Goal: Transaction & Acquisition: Purchase product/service

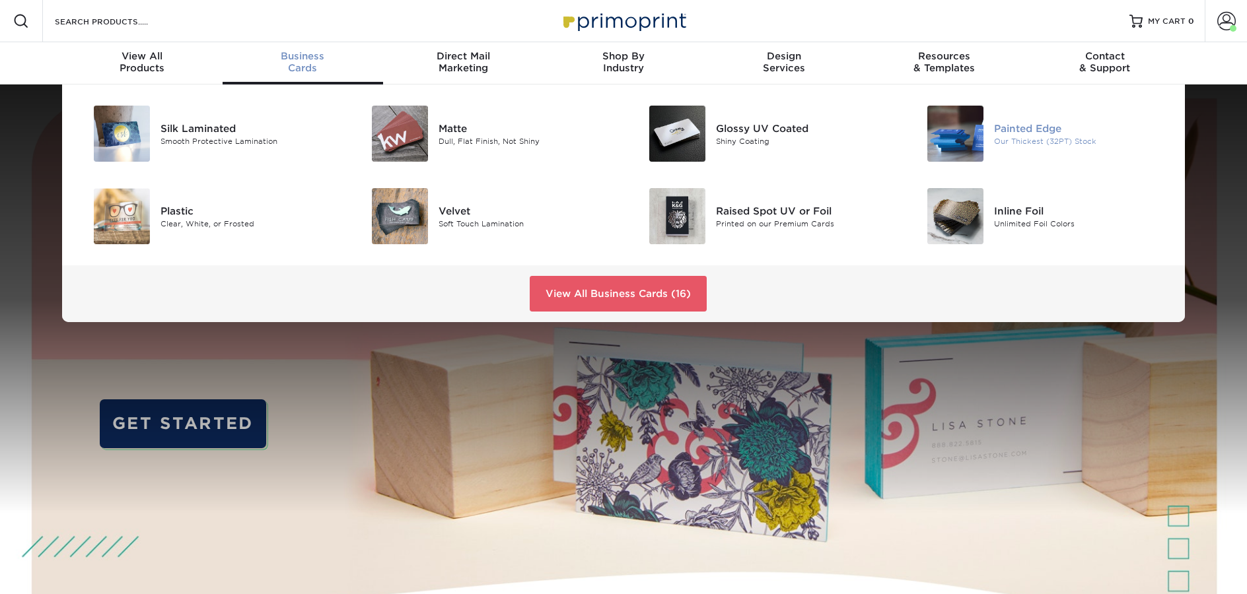
click at [935, 138] on img at bounding box center [955, 134] width 56 height 56
click at [466, 129] on div "Matte" at bounding box center [526, 128] width 175 height 15
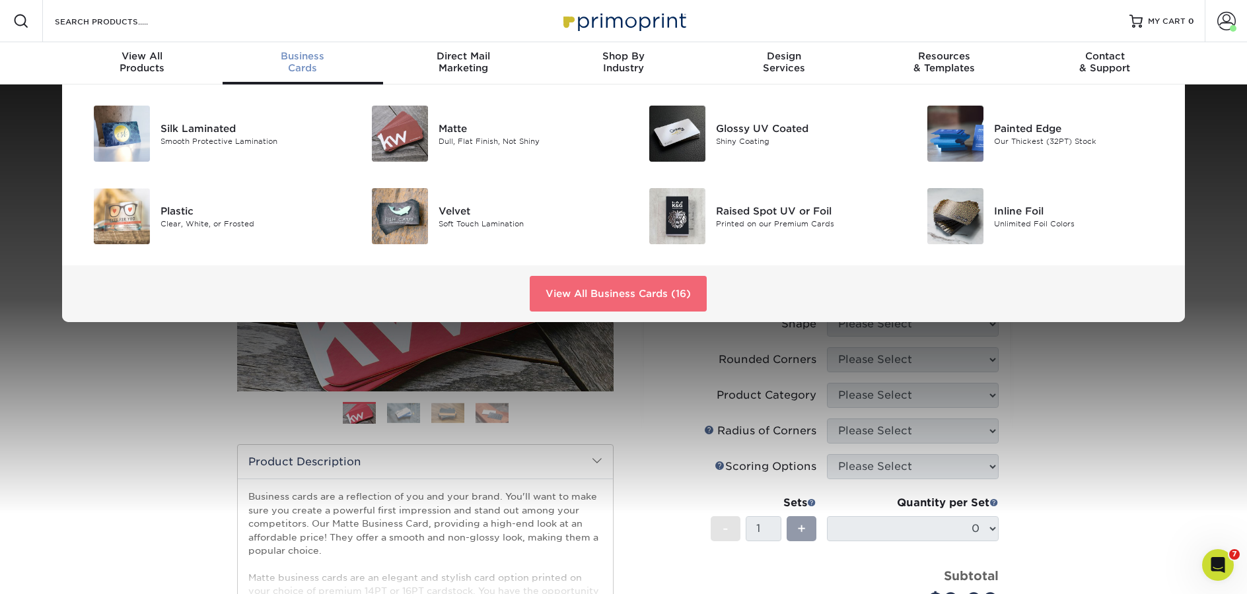
click at [549, 291] on link "View All Business Cards (16)" at bounding box center [618, 294] width 177 height 36
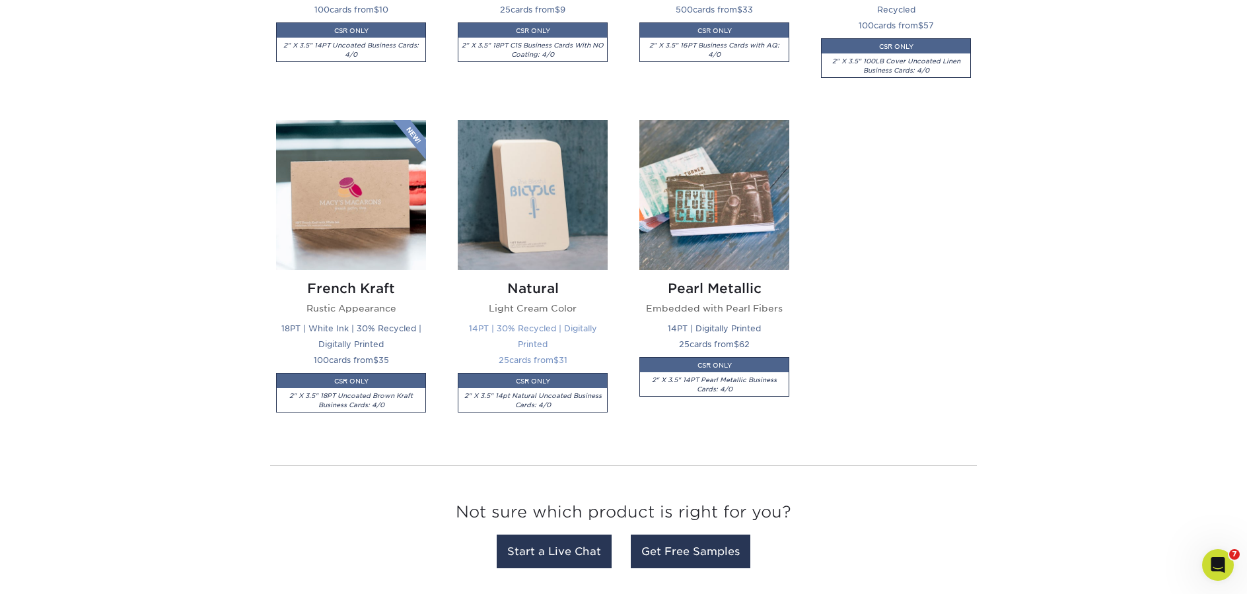
click at [525, 229] on img at bounding box center [533, 195] width 150 height 150
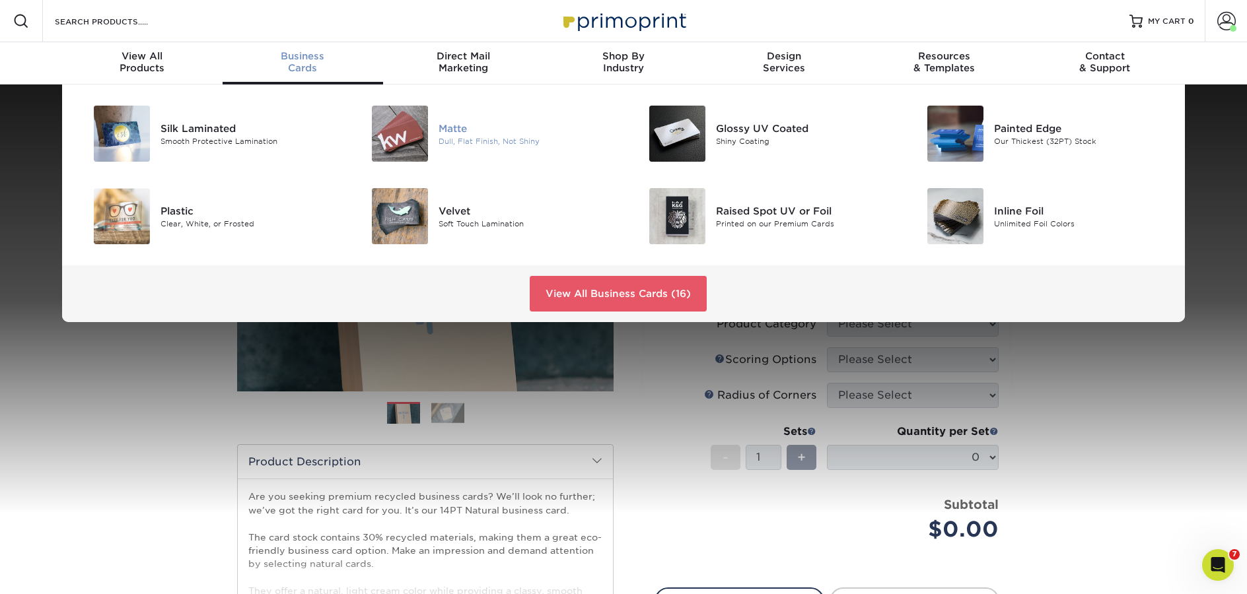
click at [458, 130] on div "Matte" at bounding box center [526, 128] width 175 height 15
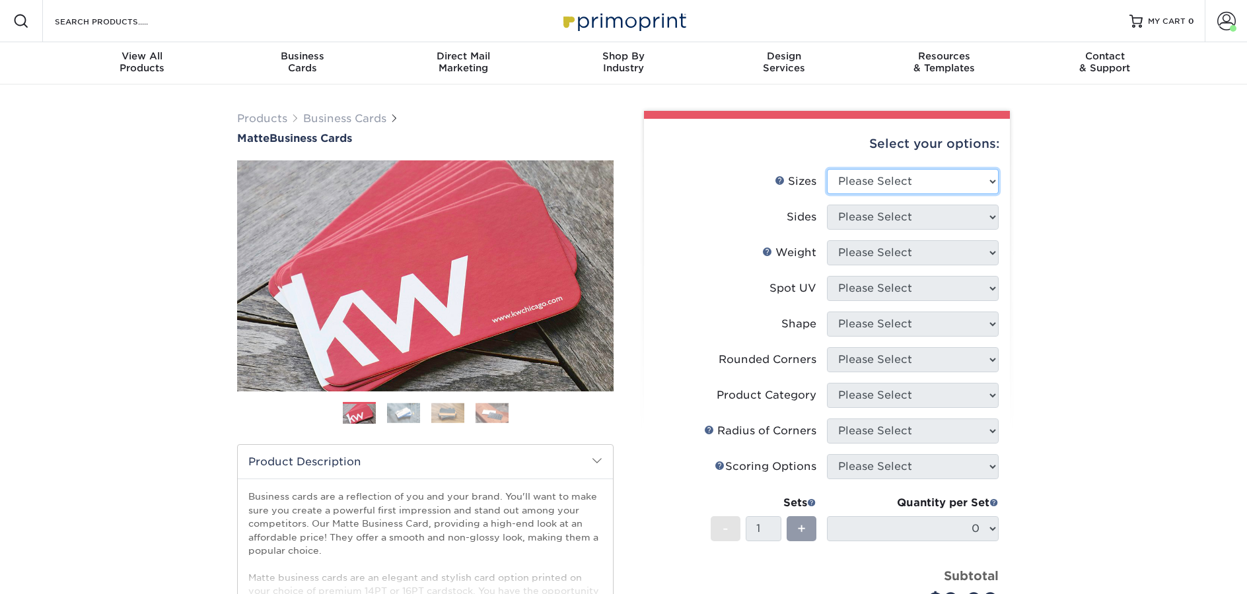
click at [908, 178] on select "Please Select 1.5" x 3.5" - Mini 1.75" x 3.5" - Mini 2" x 2" - Square 2" x 3" -…" at bounding box center [913, 181] width 172 height 25
select select "2.00x3.50"
click at [827, 169] on select "Please Select 1.5" x 3.5" - Mini 1.75" x 3.5" - Mini 2" x 2" - Square 2" x 3" -…" at bounding box center [913, 181] width 172 height 25
click at [873, 223] on select "Please Select Print Both Sides Print Front Only" at bounding box center [913, 217] width 172 height 25
select select "13abbda7-1d64-4f25-8bb2-c179b224825d"
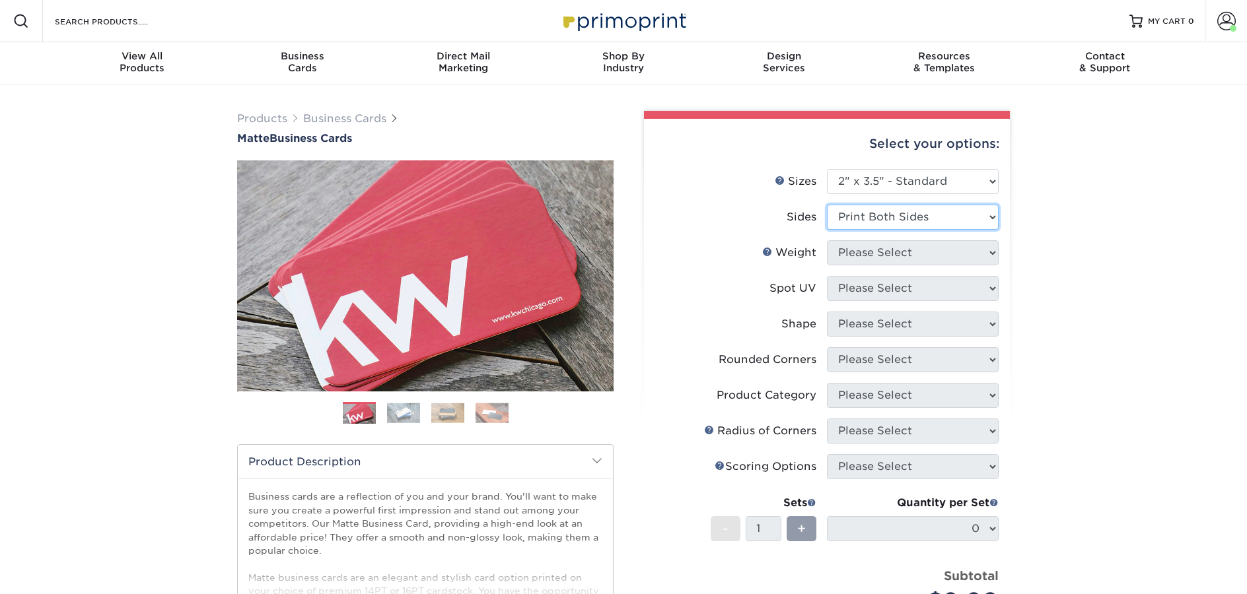
click at [827, 205] on select "Please Select Print Both Sides Print Front Only" at bounding box center [913, 217] width 172 height 25
click at [874, 260] on select "Please Select" at bounding box center [913, 252] width 172 height 25
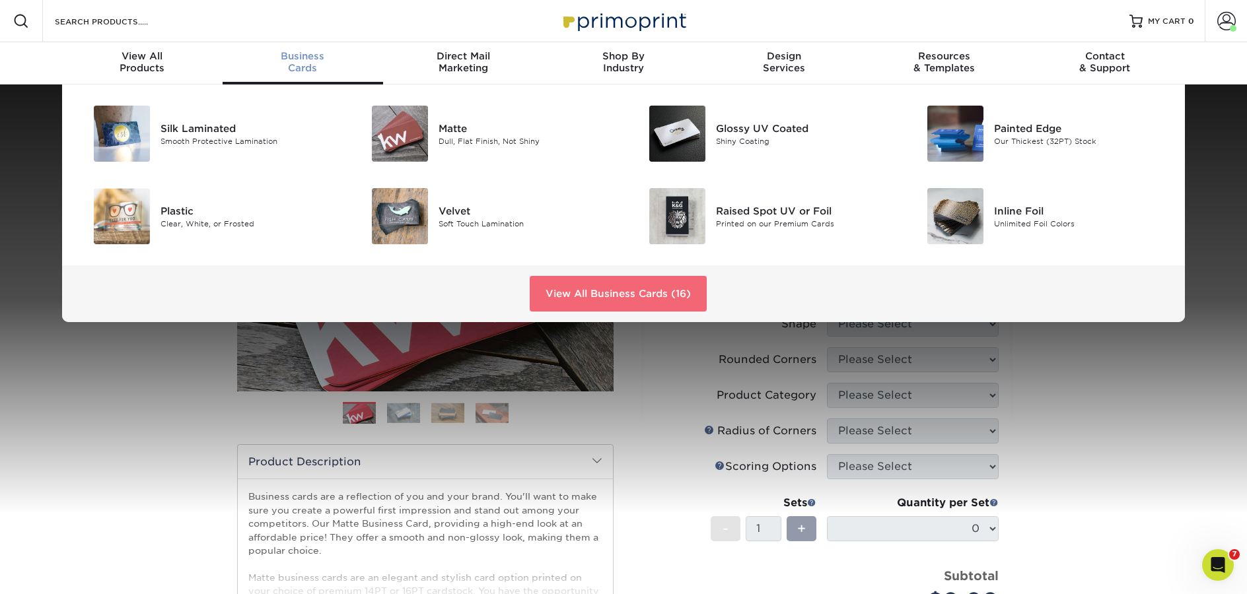
click at [596, 302] on link "View All Business Cards (16)" at bounding box center [618, 294] width 177 height 36
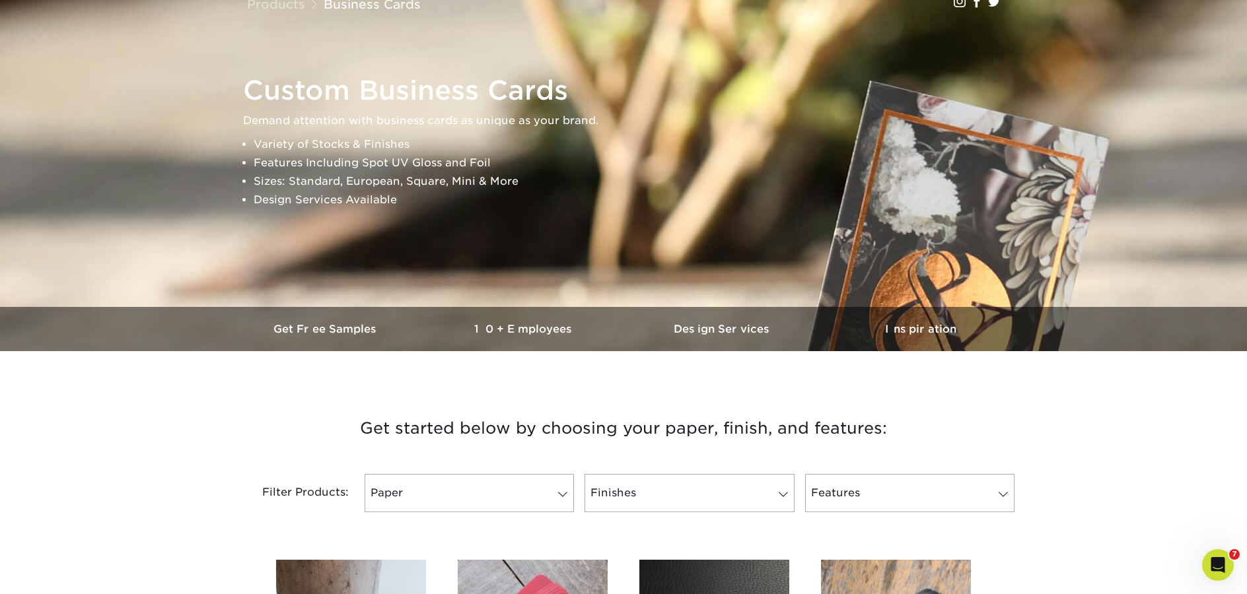
scroll to position [233, 0]
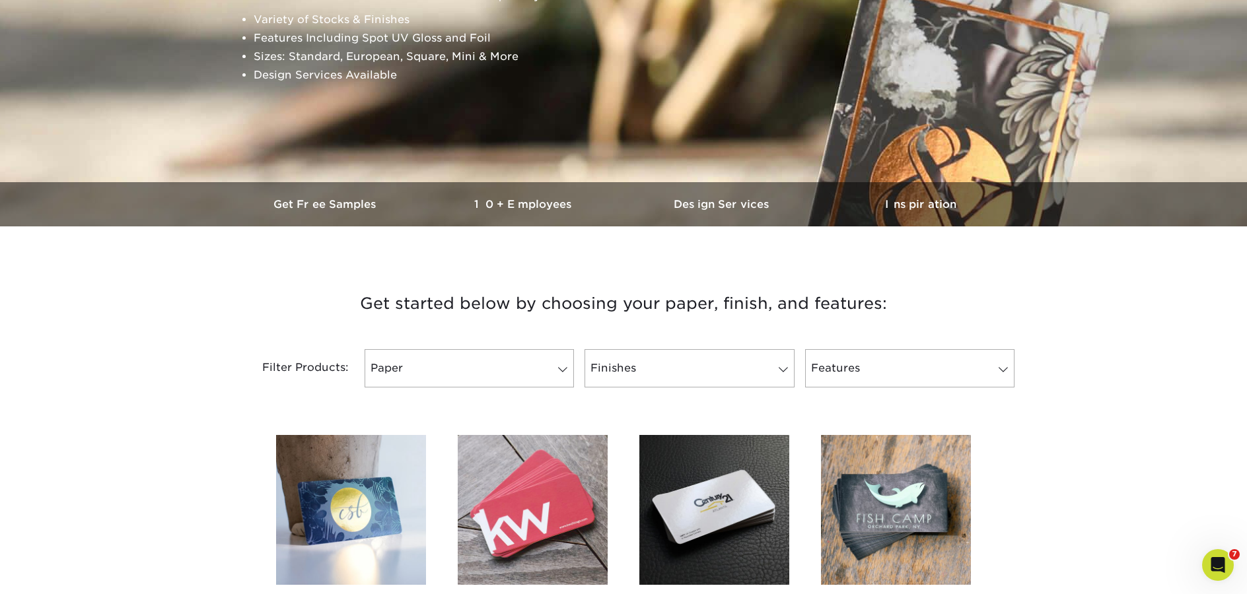
click at [517, 468] on img at bounding box center [533, 510] width 150 height 150
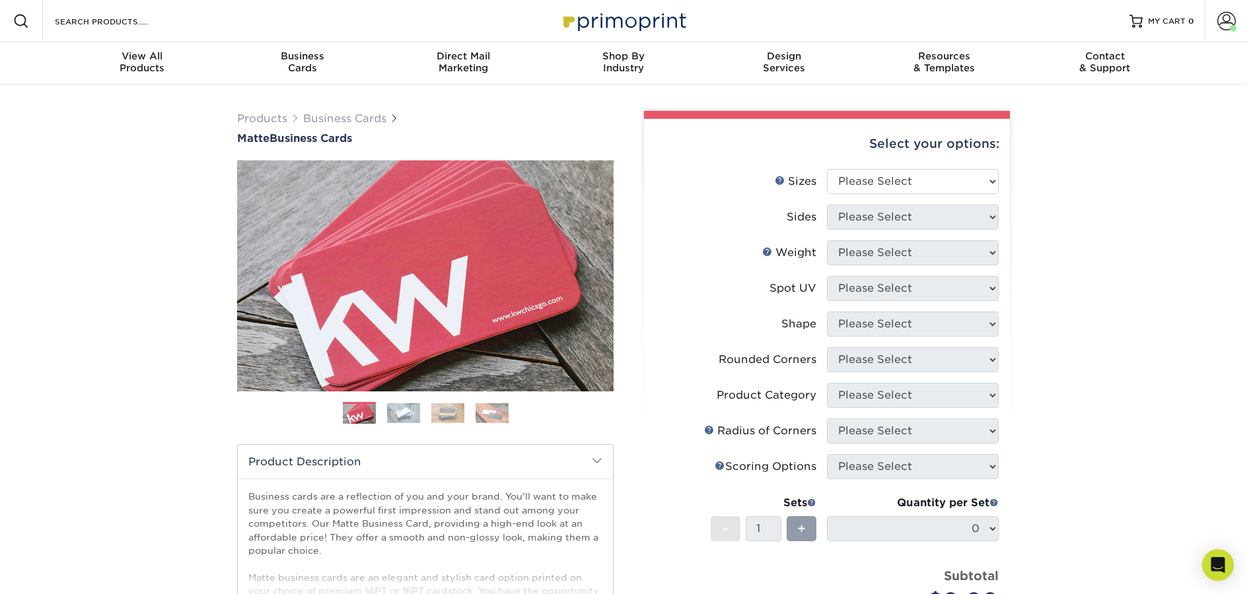
click at [384, 410] on ol at bounding box center [425, 418] width 376 height 32
click at [414, 417] on img at bounding box center [403, 413] width 33 height 20
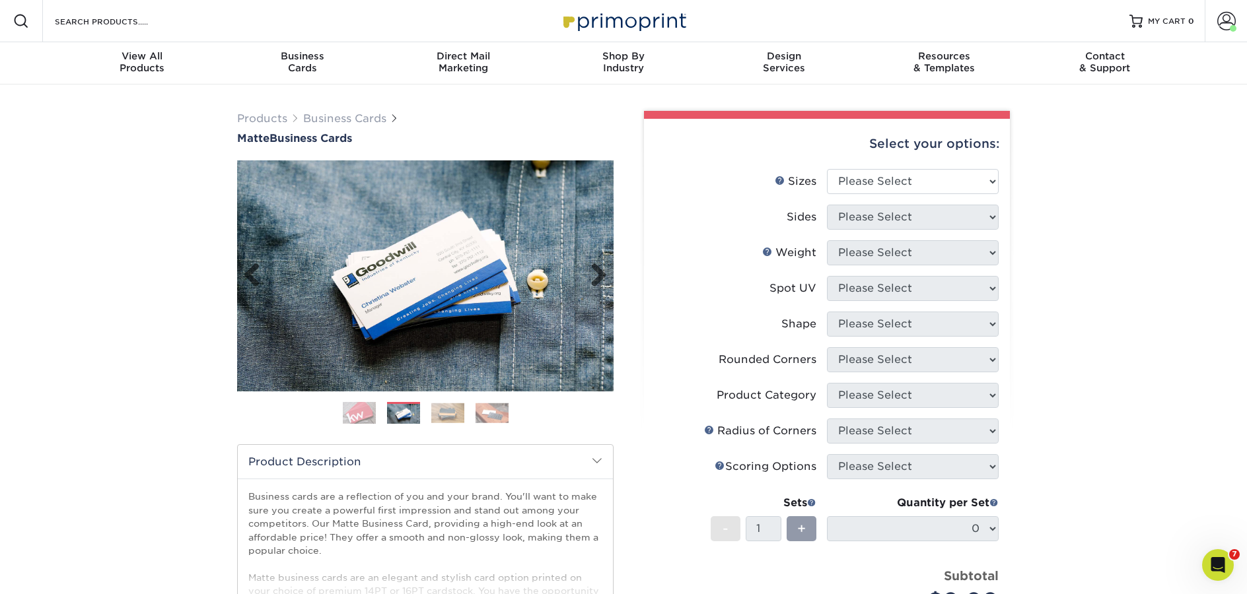
drag, startPoint x: 368, startPoint y: 292, endPoint x: 365, endPoint y: 310, distance: 18.8
click at [365, 310] on img at bounding box center [425, 276] width 376 height 231
drag, startPoint x: 368, startPoint y: 308, endPoint x: -271, endPoint y: 268, distance: 640.6
click at [0, 268] on html "Resources Menu Search Products Account [PERSON_NAME] Account Dashboard Active O…" at bounding box center [623, 600] width 1247 height 1200
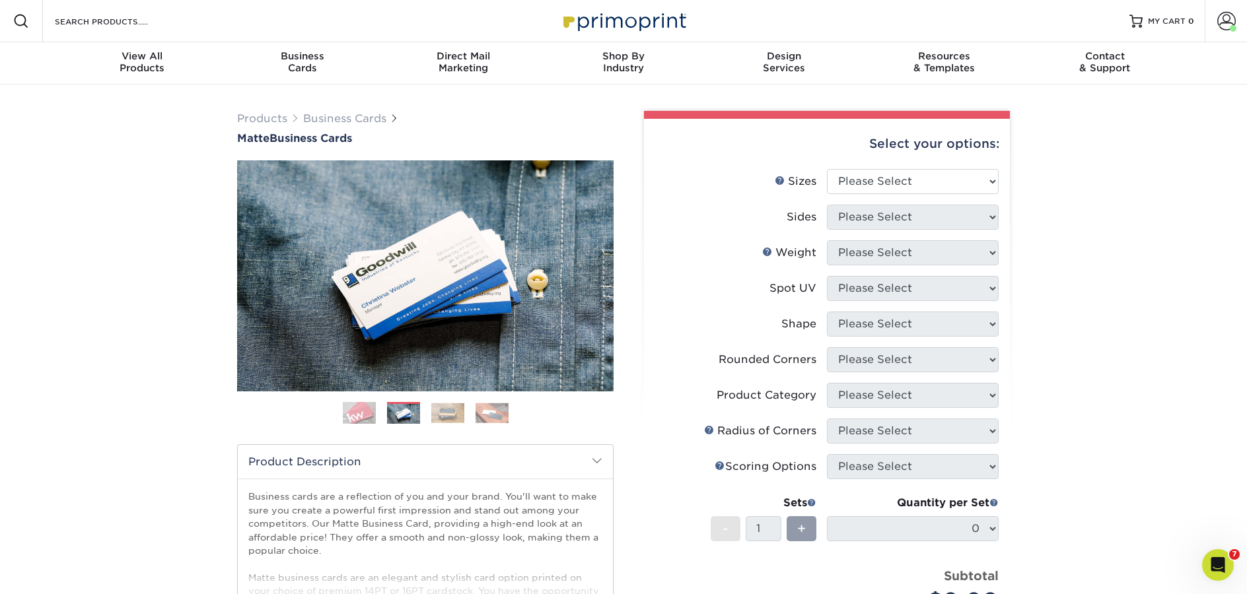
click at [491, 415] on img at bounding box center [492, 413] width 33 height 20
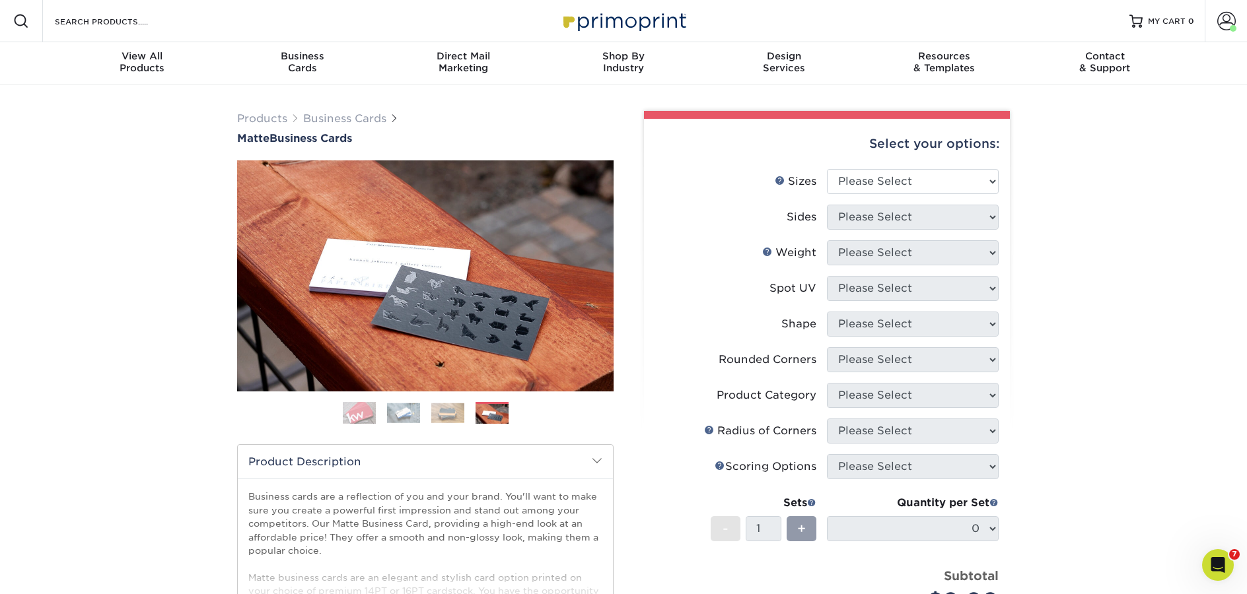
click at [431, 409] on img at bounding box center [447, 413] width 33 height 20
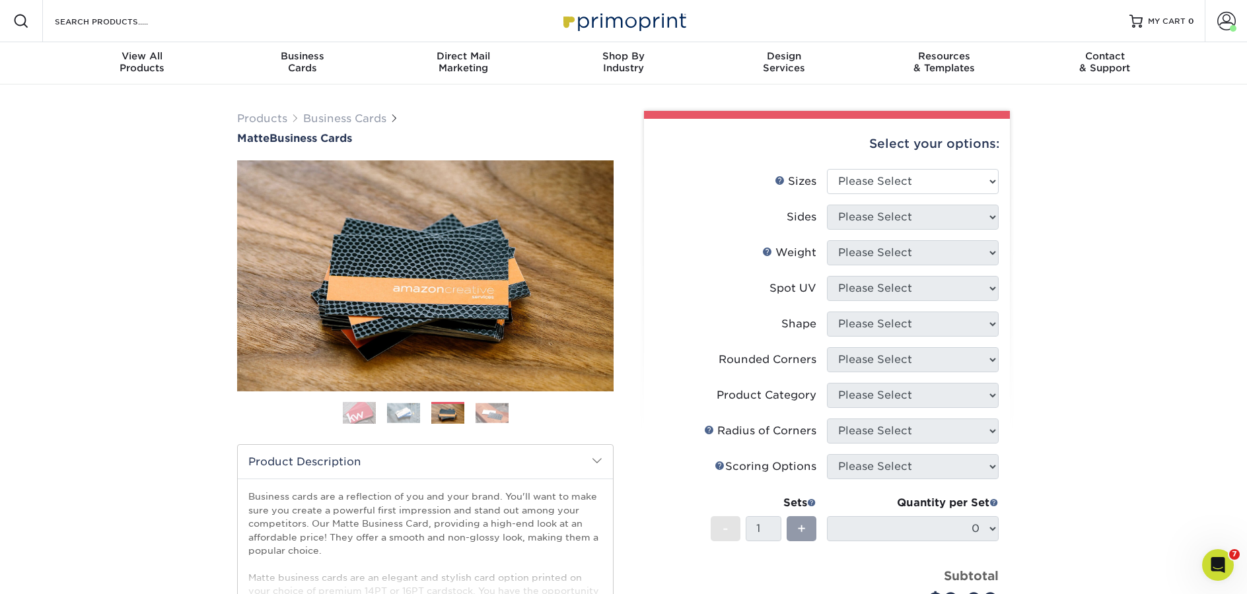
click at [404, 415] on img at bounding box center [403, 413] width 33 height 20
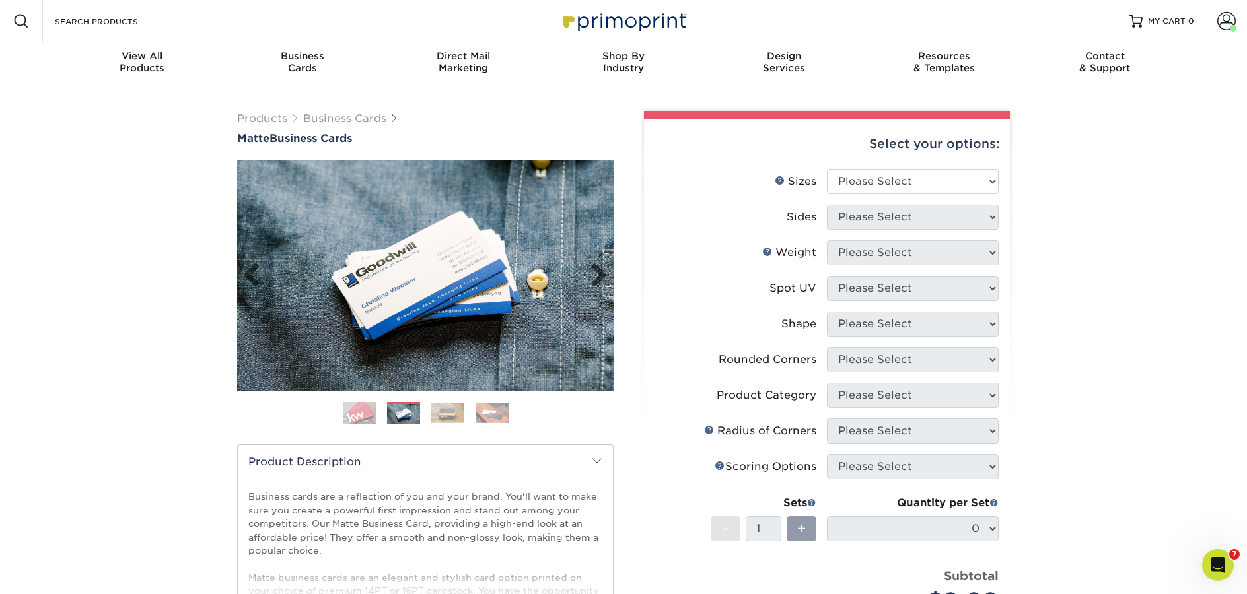
click at [363, 304] on img at bounding box center [425, 276] width 376 height 231
